Goal: Check status: Check status

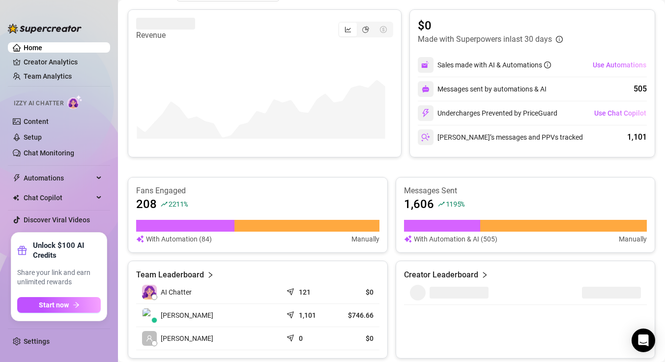
scroll to position [327, 0]
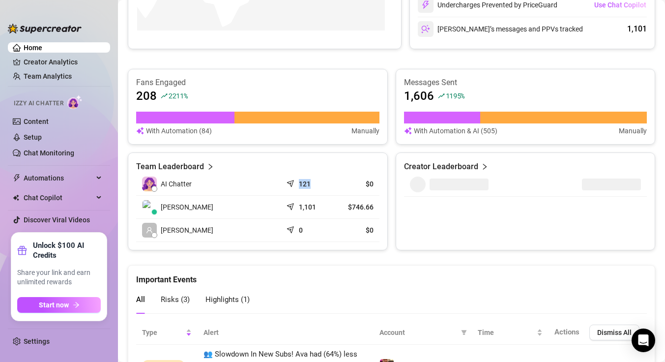
drag, startPoint x: 307, startPoint y: 188, endPoint x: 290, endPoint y: 185, distance: 17.9
click at [289, 185] on div "121" at bounding box center [306, 184] width 37 height 10
drag, startPoint x: 366, startPoint y: 186, endPoint x: 332, endPoint y: 205, distance: 38.5
click at [377, 186] on div "Team Leaderboard AI Chatter 121 $0 [PERSON_NAME] 1,101 $746.66 [PERSON_NAME] 0 …" at bounding box center [258, 201] width 260 height 98
click at [314, 212] on td "1,101" at bounding box center [306, 207] width 49 height 23
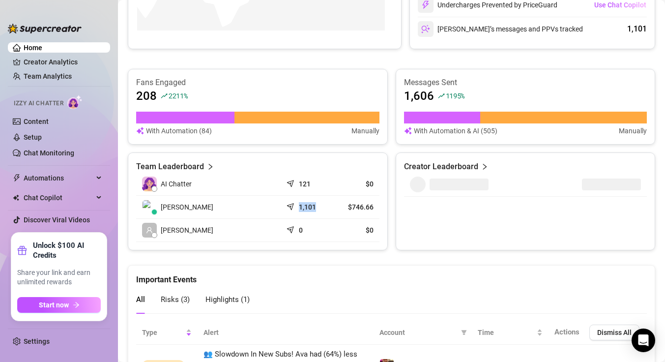
drag, startPoint x: 315, startPoint y: 211, endPoint x: 295, endPoint y: 210, distance: 19.7
click at [294, 210] on div "1,101" at bounding box center [306, 207] width 37 height 10
drag, startPoint x: 354, startPoint y: 207, endPoint x: 338, endPoint y: 219, distance: 20.1
click at [374, 209] on td "$746.66" at bounding box center [355, 207] width 49 height 23
click at [324, 221] on td "0" at bounding box center [306, 230] width 49 height 23
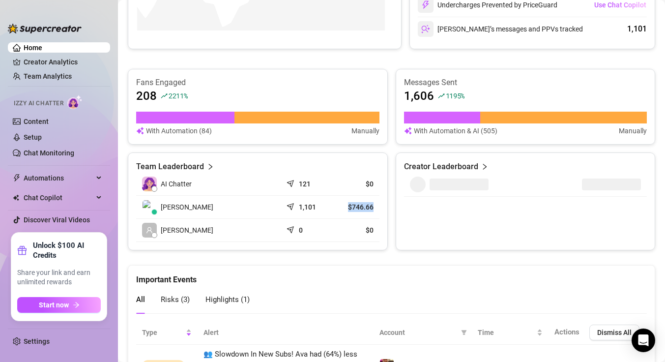
drag, startPoint x: 373, startPoint y: 209, endPoint x: 339, endPoint y: 207, distance: 34.1
click at [339, 207] on td "$746.66" at bounding box center [355, 207] width 49 height 23
click at [339, 207] on article "$746.66" at bounding box center [355, 207] width 37 height 10
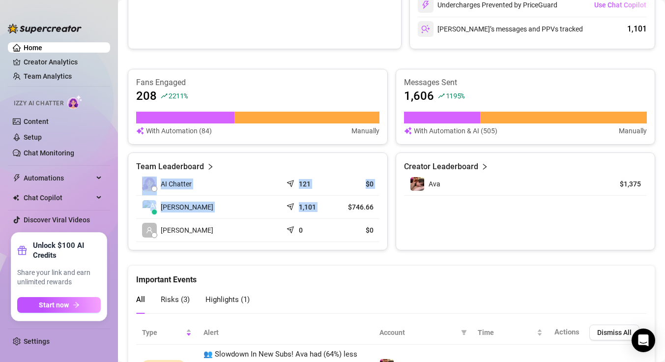
drag, startPoint x: 375, startPoint y: 206, endPoint x: 344, endPoint y: 207, distance: 30.5
click at [344, 207] on div "Team Leaderboard AI Chatter 121 $0 [PERSON_NAME] 1,101 $746.66 [PERSON_NAME] 0 …" at bounding box center [258, 201] width 260 height 98
click at [469, 231] on div "Creator Leaderboard Ava $1,375" at bounding box center [526, 201] width 260 height 98
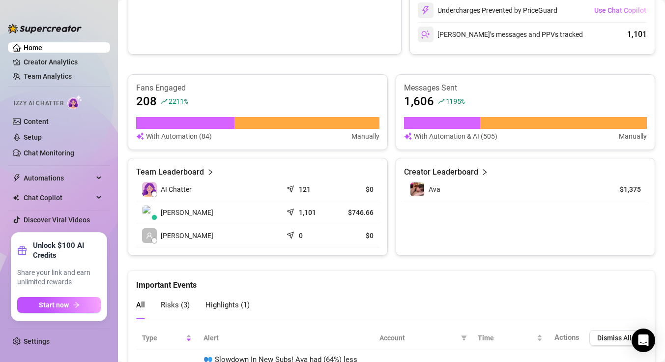
scroll to position [314, 0]
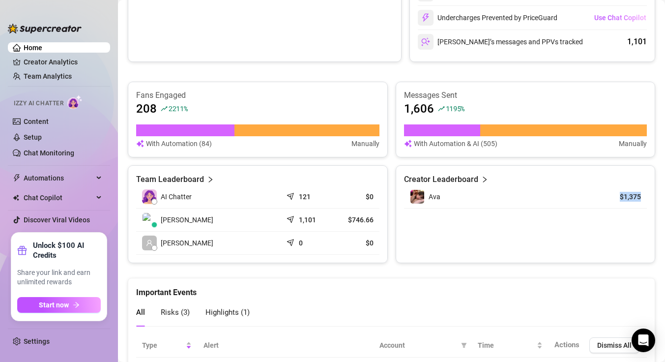
drag, startPoint x: 607, startPoint y: 197, endPoint x: 640, endPoint y: 200, distance: 33.1
click at [640, 200] on div "Creator Leaderboard Ava $1,375" at bounding box center [526, 214] width 260 height 98
click at [620, 218] on div "Creator Leaderboard Ava $1,375" at bounding box center [526, 214] width 260 height 98
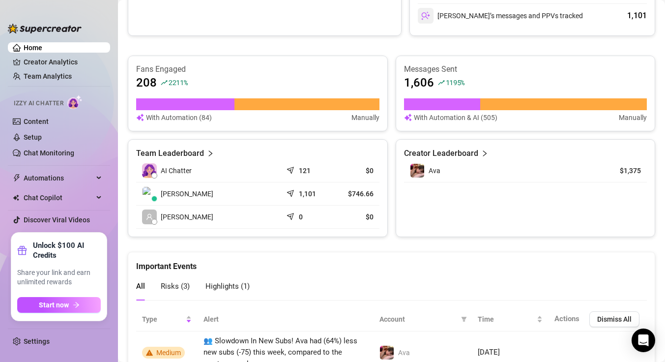
scroll to position [341, 0]
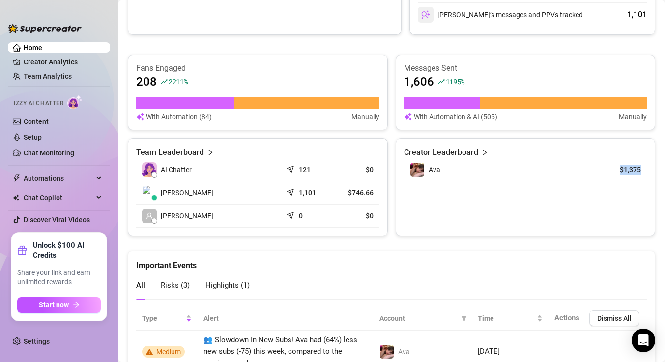
drag, startPoint x: 604, startPoint y: 170, endPoint x: 636, endPoint y: 171, distance: 32.0
click at [636, 171] on td "$1,375" at bounding box center [618, 169] width 57 height 23
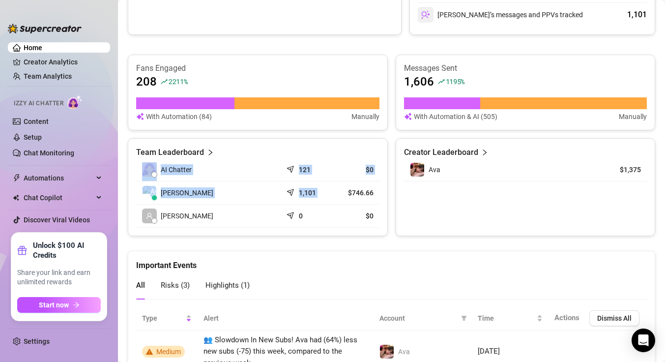
drag, startPoint x: 375, startPoint y: 194, endPoint x: 340, endPoint y: 190, distance: 35.1
click at [339, 190] on div "Team Leaderboard AI Chatter 121 $0 [PERSON_NAME] 1,101 $746.66 [PERSON_NAME] 0 …" at bounding box center [258, 187] width 260 height 98
click at [438, 195] on div "Creator Leaderboard Ava $1,375" at bounding box center [526, 187] width 260 height 98
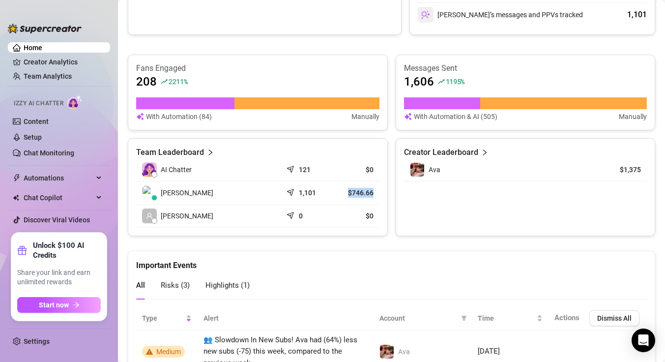
drag, startPoint x: 365, startPoint y: 194, endPoint x: 342, endPoint y: 190, distance: 23.8
click at [342, 190] on td "$746.66" at bounding box center [355, 192] width 49 height 23
click at [317, 193] on div "1,101" at bounding box center [306, 193] width 37 height 10
drag, startPoint x: 345, startPoint y: 202, endPoint x: 354, endPoint y: 197, distance: 10.1
click at [353, 198] on td "$746.66" at bounding box center [355, 192] width 49 height 23
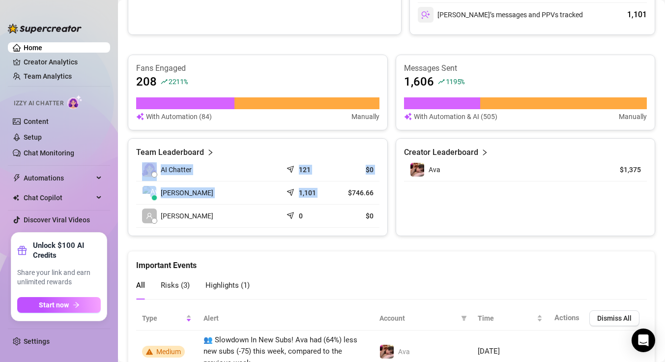
drag, startPoint x: 378, startPoint y: 191, endPoint x: 338, endPoint y: 188, distance: 39.9
click at [338, 188] on div "Team Leaderboard AI Chatter 121 $0 [PERSON_NAME] 1,101 $746.66 [PERSON_NAME] 0 …" at bounding box center [258, 187] width 260 height 98
click at [548, 207] on div "Creator Leaderboard Ava $1,375" at bounding box center [526, 187] width 260 height 98
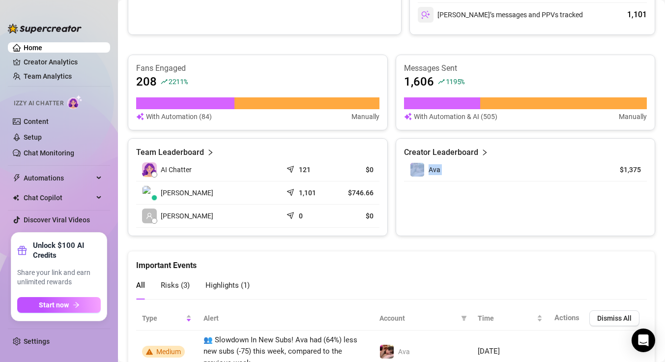
drag, startPoint x: 609, startPoint y: 163, endPoint x: 642, endPoint y: 169, distance: 33.4
click at [646, 165] on div "Creator Leaderboard Ava $1,375" at bounding box center [526, 187] width 260 height 98
click at [565, 221] on div "Creator Leaderboard Ava $1,375" at bounding box center [526, 187] width 260 height 98
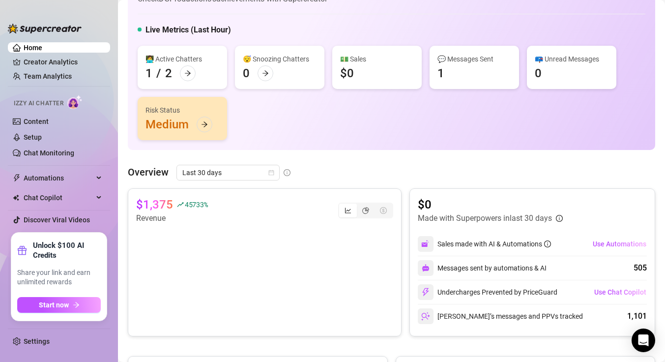
scroll to position [0, 0]
